Goal: Information Seeking & Learning: Understand process/instructions

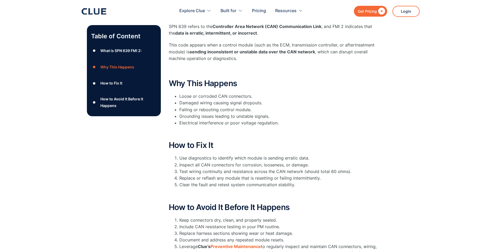
scroll to position [158, 0]
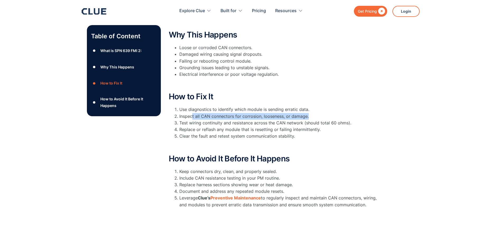
drag, startPoint x: 202, startPoint y: 112, endPoint x: 313, endPoint y: 118, distance: 111.7
click at [313, 118] on li "Inspect all CAN connectors for corrosion, looseness, or damage." at bounding box center [279, 116] width 201 height 7
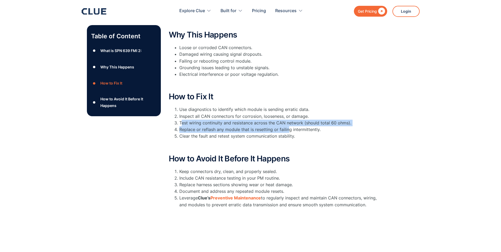
drag, startPoint x: 184, startPoint y: 122, endPoint x: 288, endPoint y: 127, distance: 103.5
click at [288, 127] on ol "Use diagnostics to identify which module is sending erratic data. Inspect all C…" at bounding box center [274, 122] width 211 height 33
drag, startPoint x: 288, startPoint y: 127, endPoint x: 282, endPoint y: 125, distance: 6.7
click at [282, 125] on li "Test wiring continuity and resistance across the CAN network (should total 60 o…" at bounding box center [279, 123] width 201 height 7
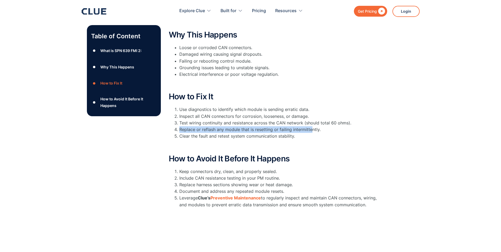
drag, startPoint x: 179, startPoint y: 128, endPoint x: 309, endPoint y: 127, distance: 130.1
click at [309, 127] on li "Replace or reflash any module that is resetting or failing intermittently." at bounding box center [279, 129] width 201 height 7
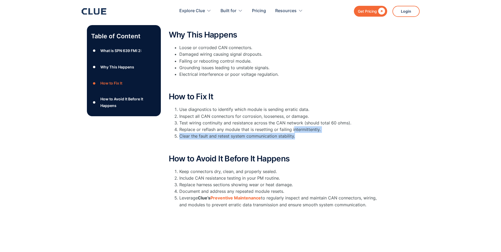
drag, startPoint x: 297, startPoint y: 137, endPoint x: 293, endPoint y: 129, distance: 8.6
click at [293, 129] on ol "Use diagnostics to identify which module is sending erratic data. Inspect all C…" at bounding box center [274, 122] width 211 height 33
click at [293, 129] on li "Replace or reflash any module that is resetting or failing intermittently." at bounding box center [279, 129] width 201 height 7
drag, startPoint x: 186, startPoint y: 137, endPoint x: 304, endPoint y: 140, distance: 117.4
click at [304, 140] on div "How to Fix It Use diagnostics to identify which module is sending erratic data.…" at bounding box center [274, 120] width 211 height 56
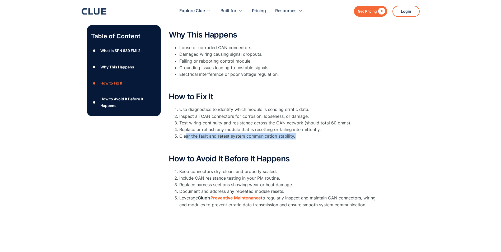
click at [304, 140] on div "How to Fix It Use diagnostics to identify which module is sending erratic data.…" at bounding box center [274, 120] width 211 height 56
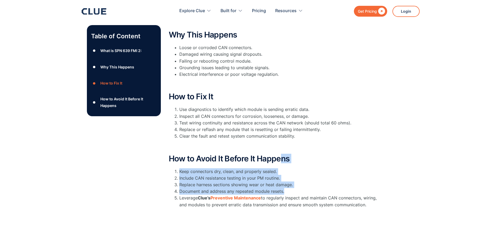
drag, startPoint x: 287, startPoint y: 194, endPoint x: 280, endPoint y: 161, distance: 34.3
click at [280, 161] on div "How to Avoid It Before It Happens Keep connectors dry, clean, and properly seal…" at bounding box center [274, 185] width 211 height 63
click at [280, 161] on h2 "How to Avoid It Before It Happens" at bounding box center [274, 158] width 211 height 9
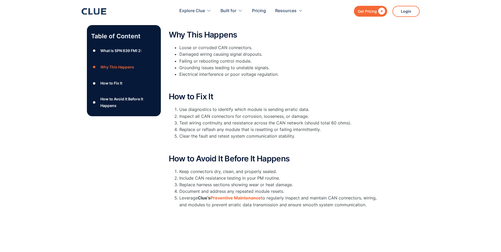
scroll to position [0, 0]
